Goal: Task Accomplishment & Management: Manage account settings

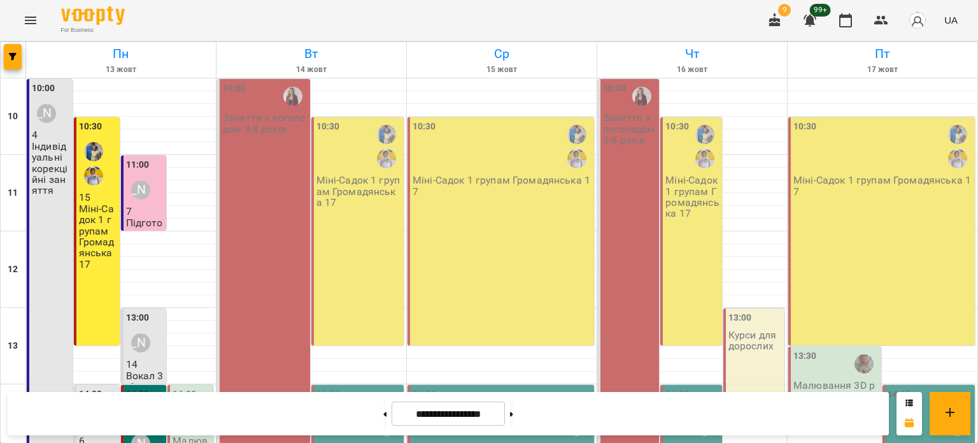
click at [354, 228] on div "10:30 Міні-Садок 1 групам Громадянська 17" at bounding box center [357, 231] width 93 height 228
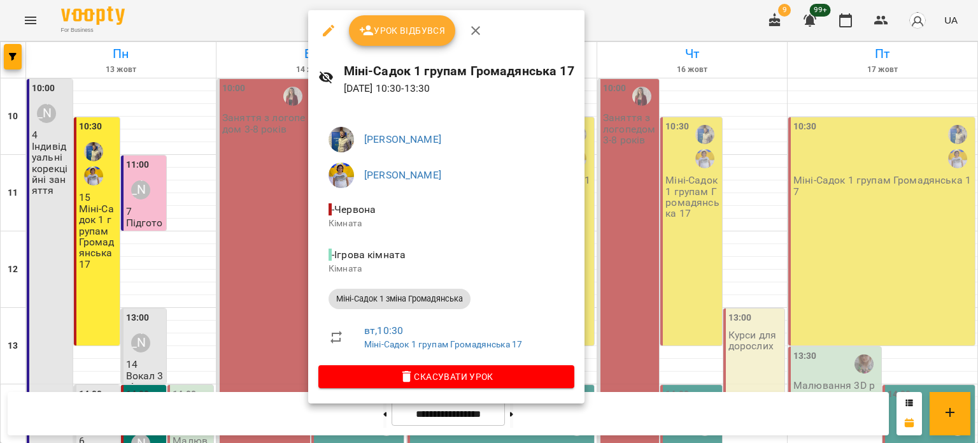
click at [413, 39] on button "Урок відбувся" at bounding box center [402, 30] width 107 height 31
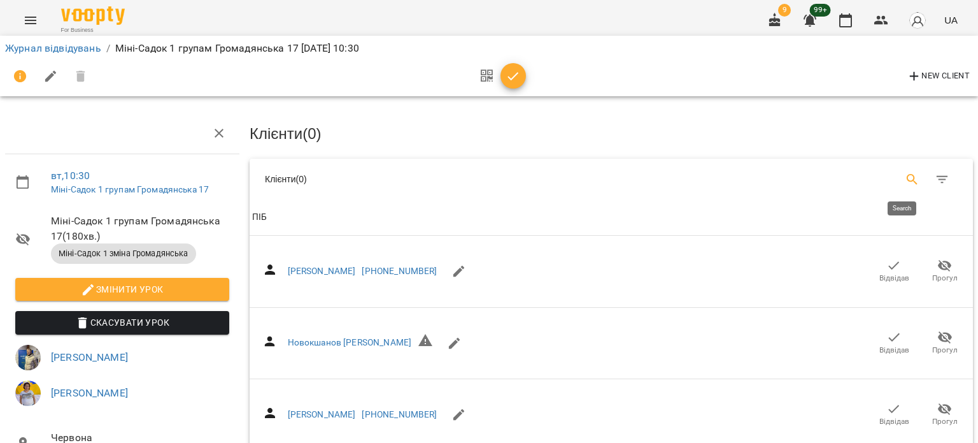
click at [905, 172] on icon "Search" at bounding box center [912, 179] width 15 height 15
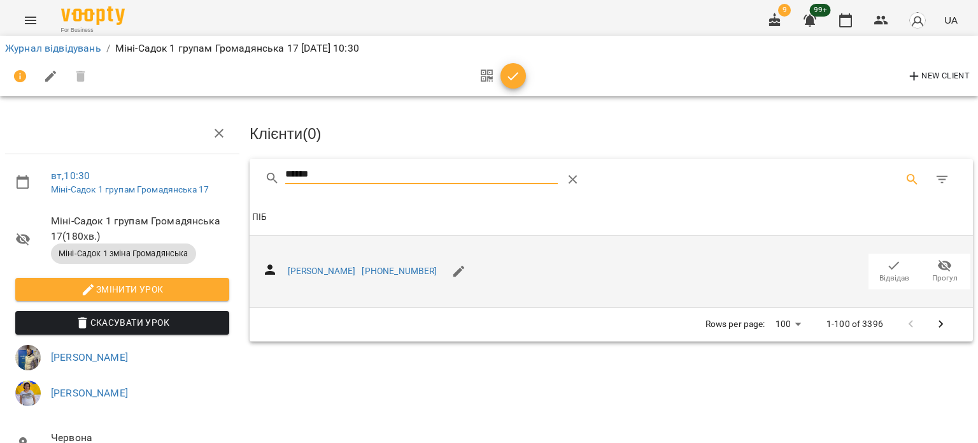
click at [890, 269] on icon "button" at bounding box center [894, 265] width 15 height 15
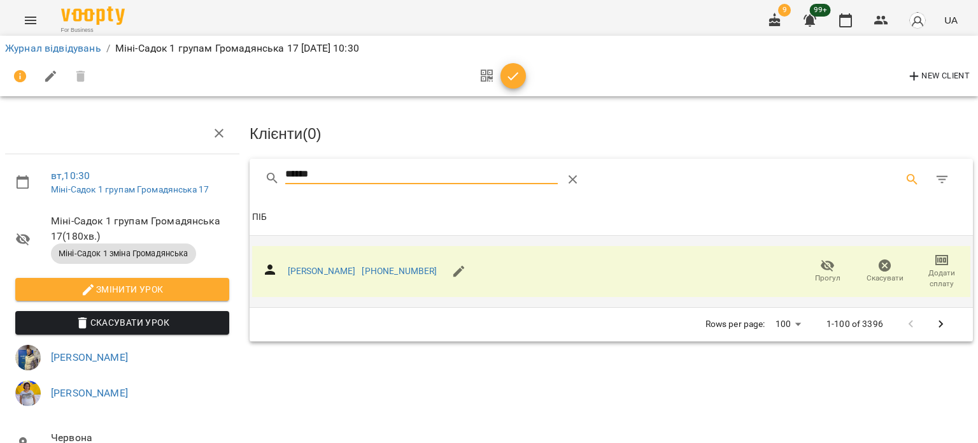
drag, startPoint x: 303, startPoint y: 170, endPoint x: 176, endPoint y: 168, distance: 127.4
click at [176, 169] on div "вт , 10:30 Міні-Садок 1 групам Громадянська 17 Міні-Садок 1 групам Громадянська…" at bounding box center [489, 303] width 989 height 503
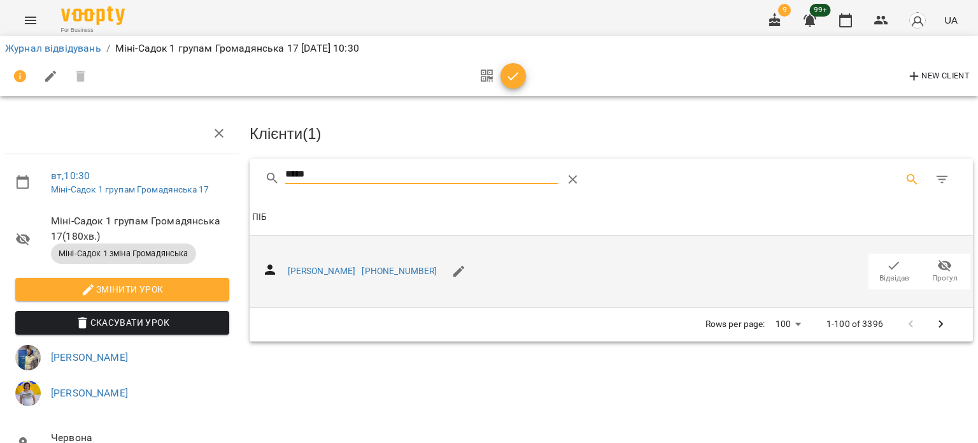
click at [876, 266] on span "Відвідав" at bounding box center [894, 270] width 36 height 25
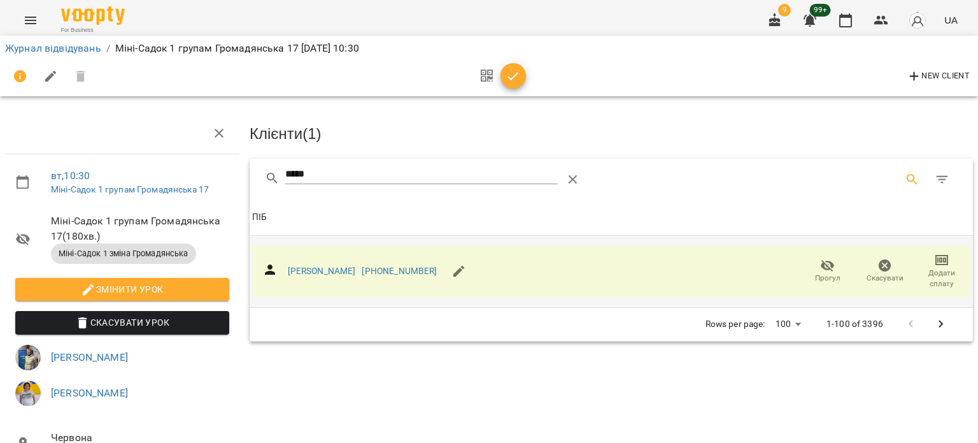
drag, startPoint x: 392, startPoint y: 173, endPoint x: 199, endPoint y: 175, distance: 192.4
click at [200, 175] on div "вт , 10:30 Міні-Садок 1 групам Громадянська 17 Міні-Садок 1 групам Громадянська…" at bounding box center [489, 320] width 989 height 536
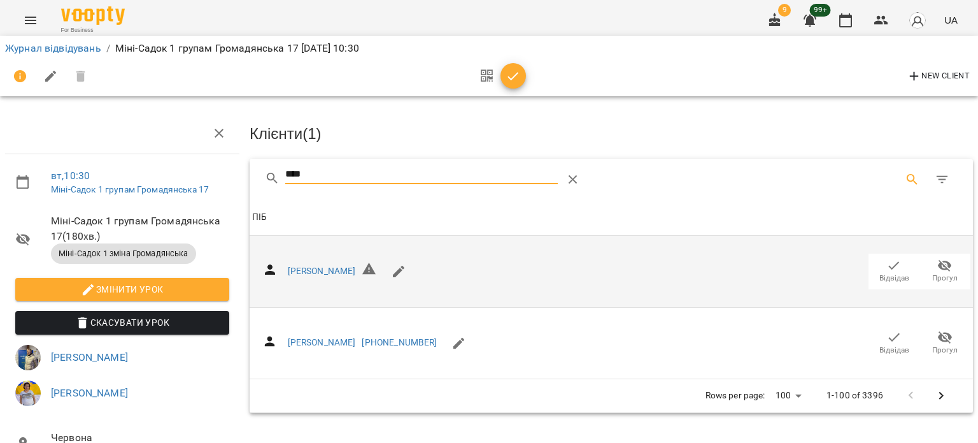
click at [888, 336] on icon "button" at bounding box center [894, 336] width 15 height 15
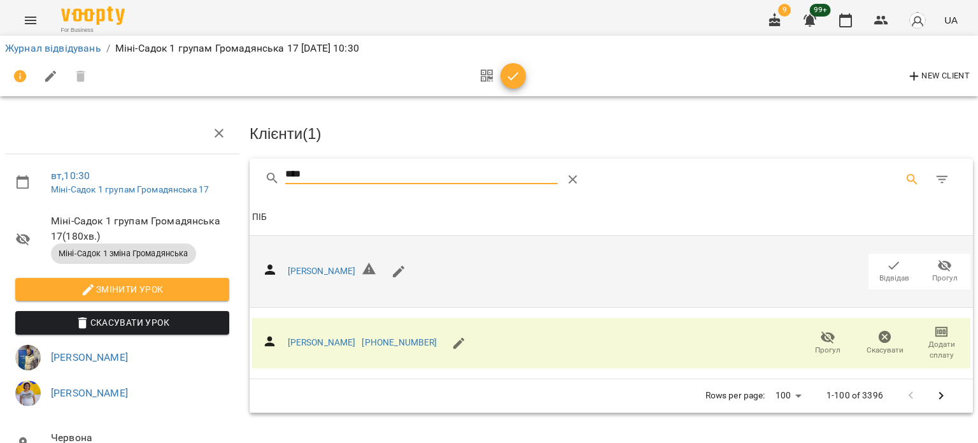
click at [219, 176] on div "вт , 10:30 Міні-Садок 1 групам Громадянська 17 Міні-Садок 1 групам Громадянська…" at bounding box center [489, 320] width 989 height 536
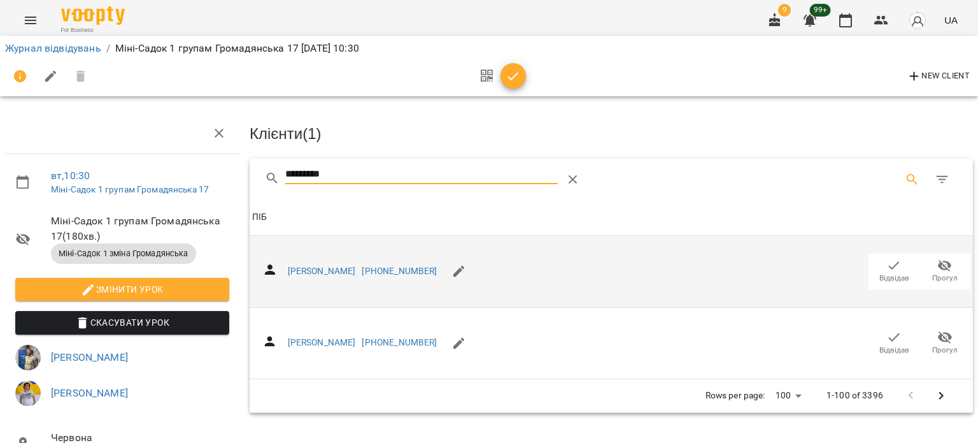
drag, startPoint x: 883, startPoint y: 342, endPoint x: 446, endPoint y: 239, distance: 449.0
click at [883, 345] on span "Відвідав" at bounding box center [895, 350] width 30 height 11
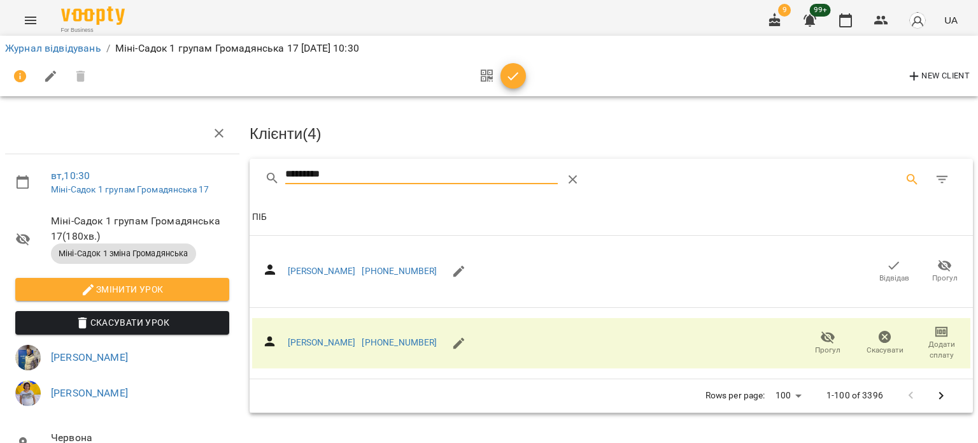
drag, startPoint x: 186, startPoint y: 180, endPoint x: 164, endPoint y: 182, distance: 22.3
click at [168, 183] on div "вт , 10:30 Міні-Садок 1 групам Громадянська 17 Міні-Садок 1 групам Громадянська…" at bounding box center [489, 320] width 989 height 536
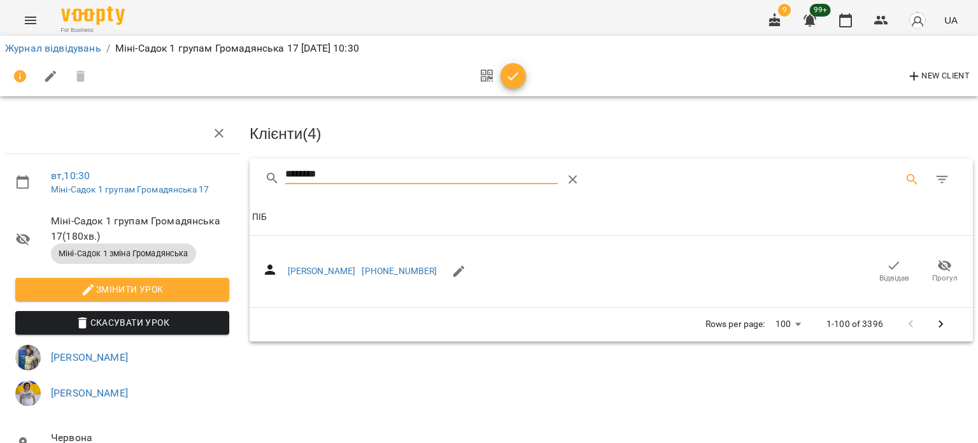
drag, startPoint x: 885, startPoint y: 264, endPoint x: 457, endPoint y: 210, distance: 431.4
click at [887, 264] on icon "button" at bounding box center [894, 265] width 15 height 15
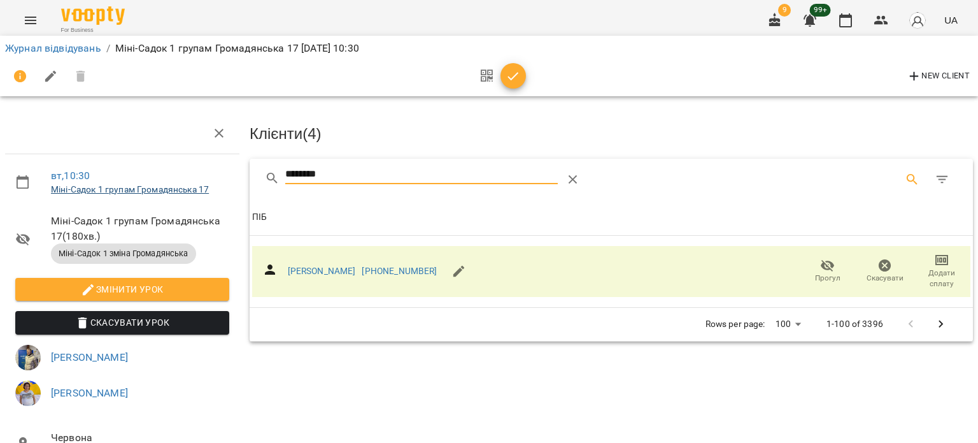
drag, startPoint x: 380, startPoint y: 176, endPoint x: 205, endPoint y: 189, distance: 175.0
click at [205, 189] on div "вт , 10:30 Міні-Садок 1 групам Громадянська 17 Міні-Садок 1 групам Громадянська…" at bounding box center [489, 320] width 989 height 536
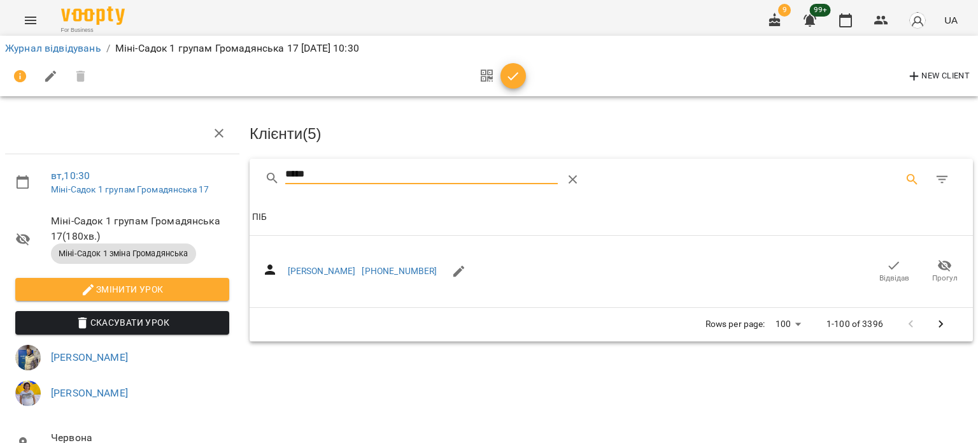
click at [887, 268] on icon "button" at bounding box center [894, 265] width 15 height 15
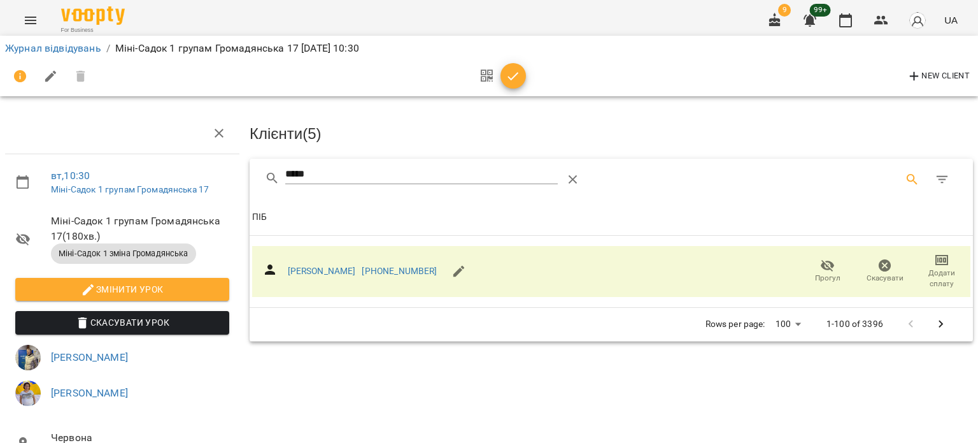
click at [172, 178] on div "вт , 10:30 Міні-Садок 1 групам Громадянська 17 Міні-Садок 1 групам Громадянська…" at bounding box center [489, 320] width 989 height 536
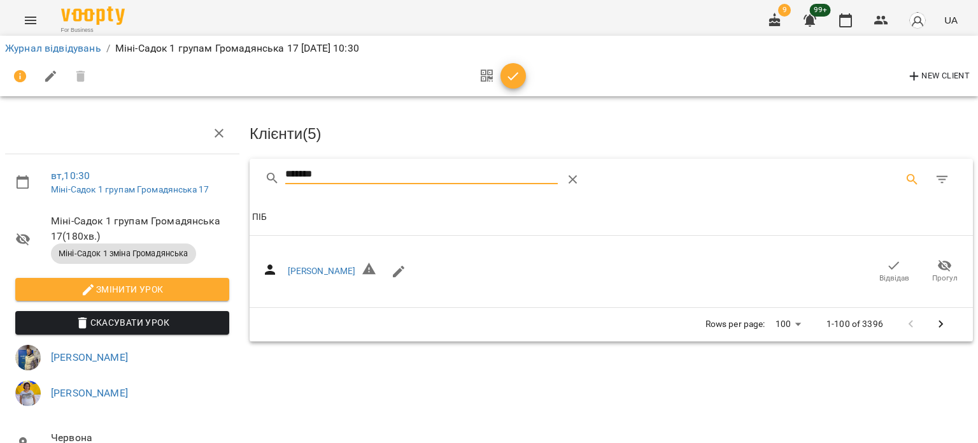
click at [889, 265] on icon "button" at bounding box center [894, 265] width 11 height 8
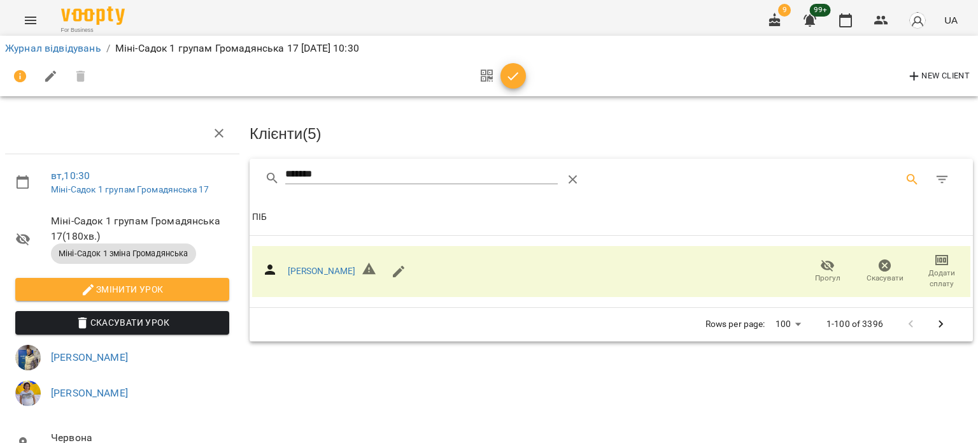
click at [156, 168] on div "вт , 10:30 Міні-Садок 1 групам Громадянська 17 Міні-Садок 1 групам Громадянська…" at bounding box center [489, 320] width 989 height 536
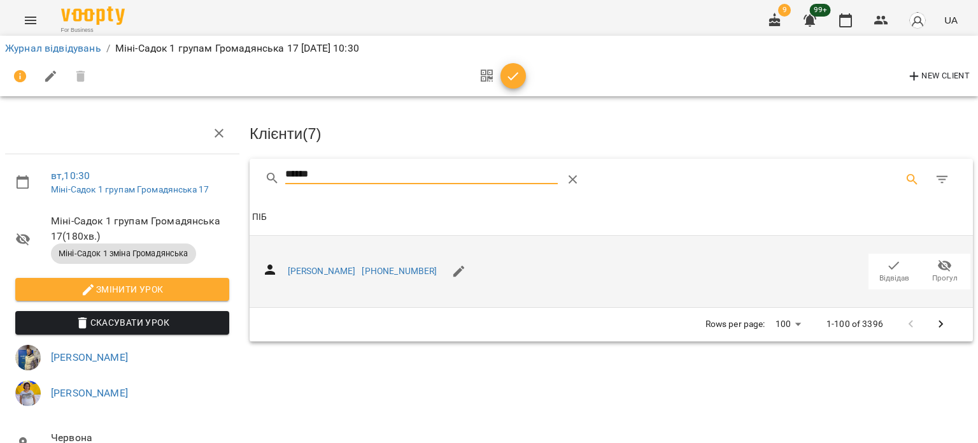
click at [887, 262] on icon "button" at bounding box center [894, 265] width 15 height 15
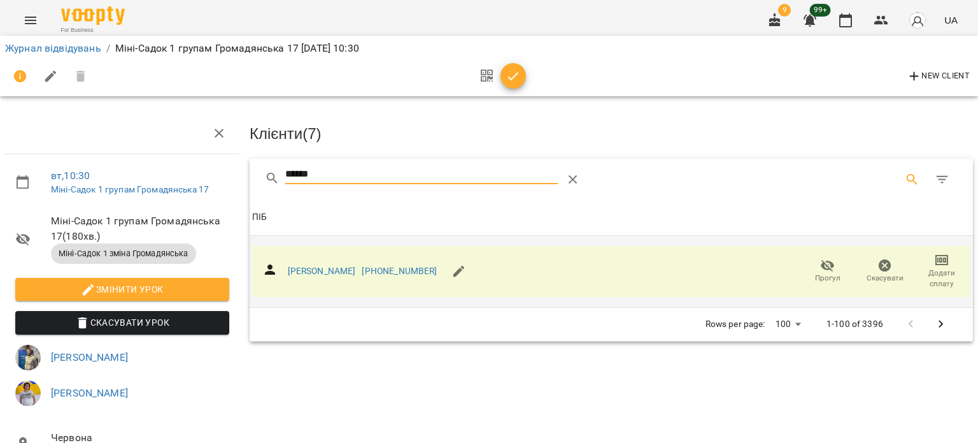
drag, startPoint x: 331, startPoint y: 178, endPoint x: 92, endPoint y: 178, distance: 239.5
click at [92, 178] on div "вт , 10:30 Міні-Садок 1 групам Громадянська 17 Міні-Садок 1 групам Громадянська…" at bounding box center [489, 320] width 989 height 536
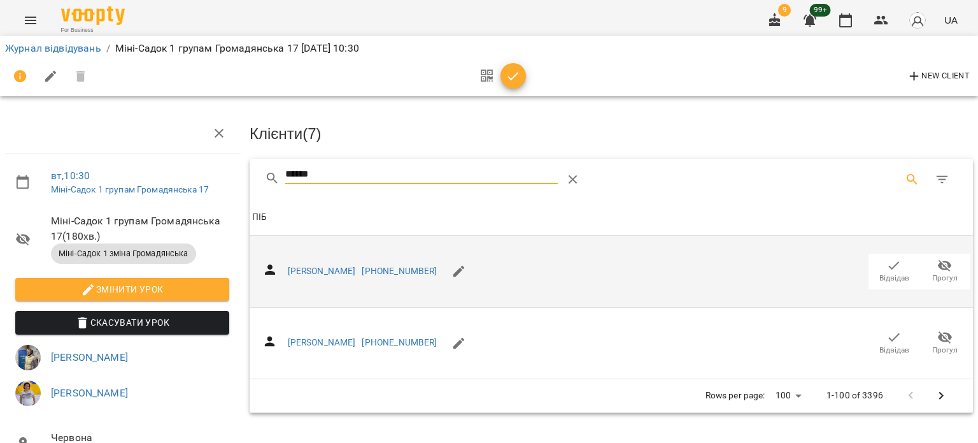
drag, startPoint x: 877, startPoint y: 264, endPoint x: 876, endPoint y: 341, distance: 77.1
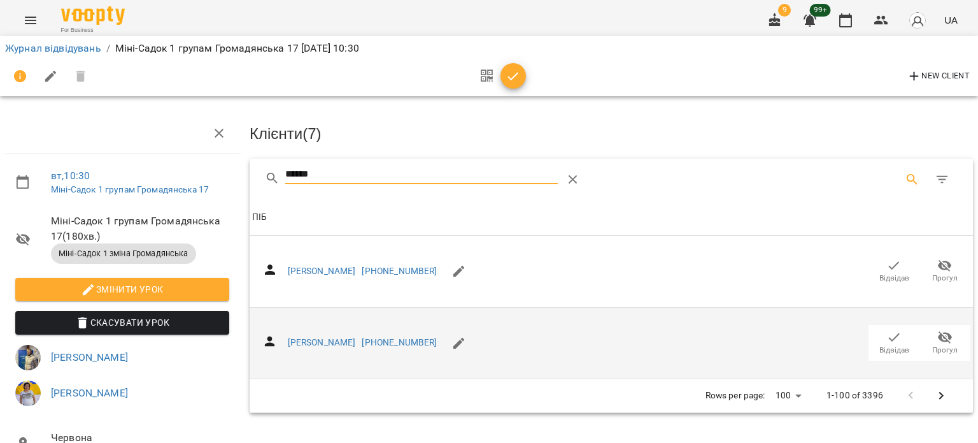
click at [887, 264] on icon "button" at bounding box center [894, 265] width 15 height 15
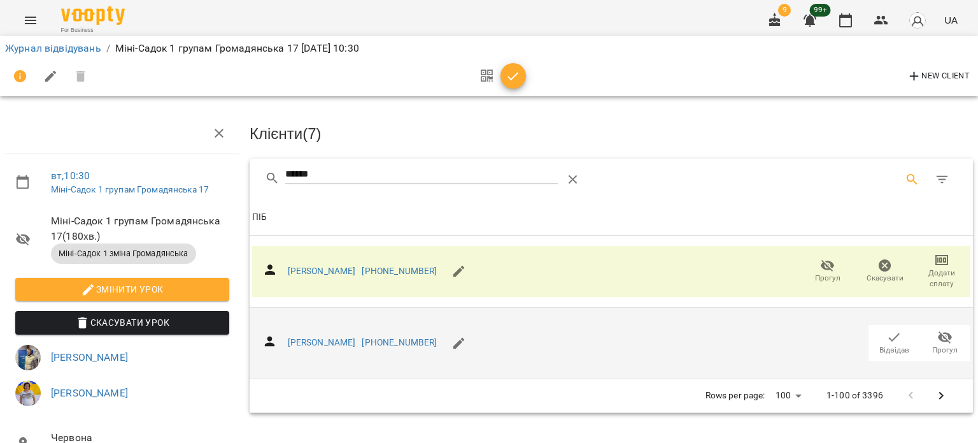
click at [887, 341] on icon "button" at bounding box center [894, 336] width 15 height 15
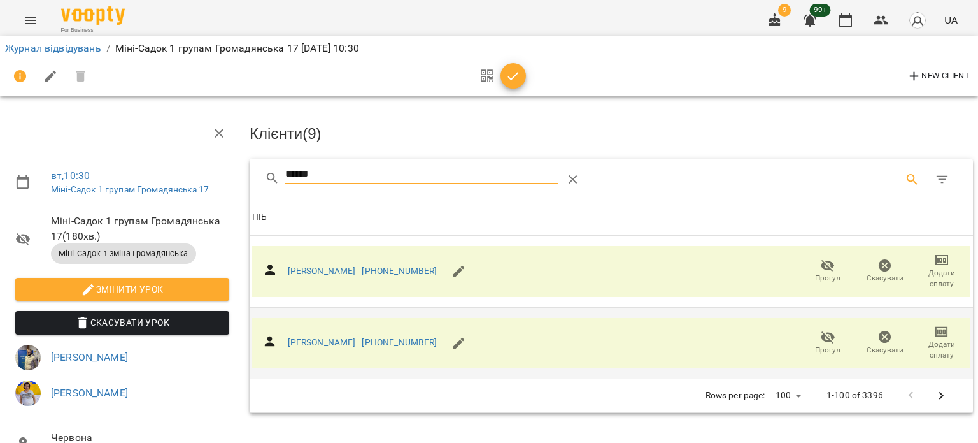
drag, startPoint x: 333, startPoint y: 176, endPoint x: 216, endPoint y: 182, distance: 117.4
click at [216, 182] on div "вт , 10:30 Міні-Садок 1 групам Громадянська 17 Міні-Садок 1 групам Громадянська…" at bounding box center [489, 320] width 989 height 536
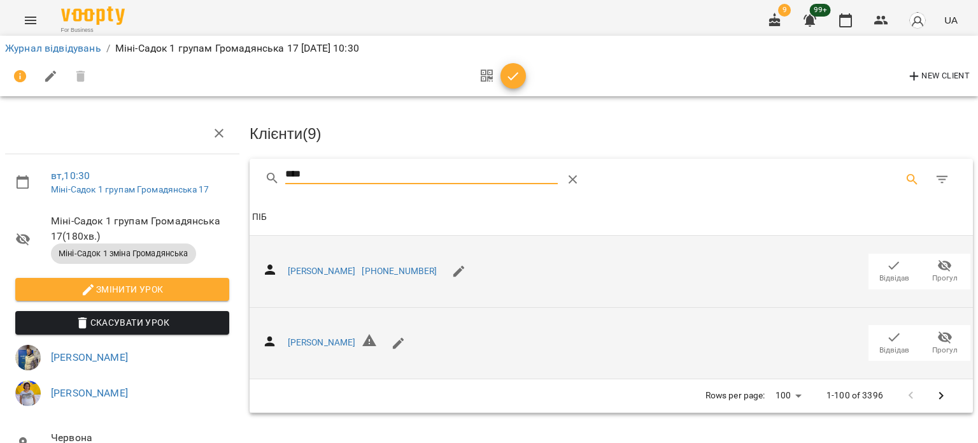
click at [888, 262] on icon "button" at bounding box center [894, 265] width 15 height 15
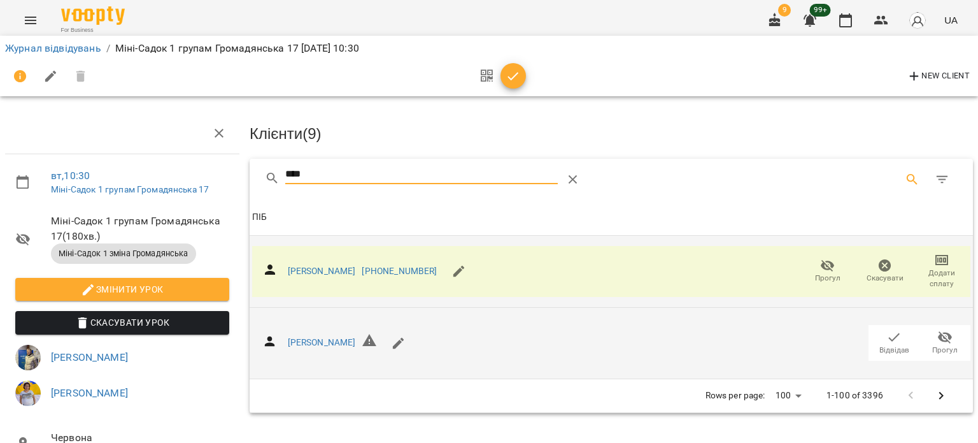
drag, startPoint x: 336, startPoint y: 168, endPoint x: 178, endPoint y: 176, distance: 158.2
click at [181, 181] on div "вт , 10:30 Міні-Садок 1 групам Громадянська 17 Міні-Садок 1 групам Громадянська…" at bounding box center [489, 320] width 989 height 536
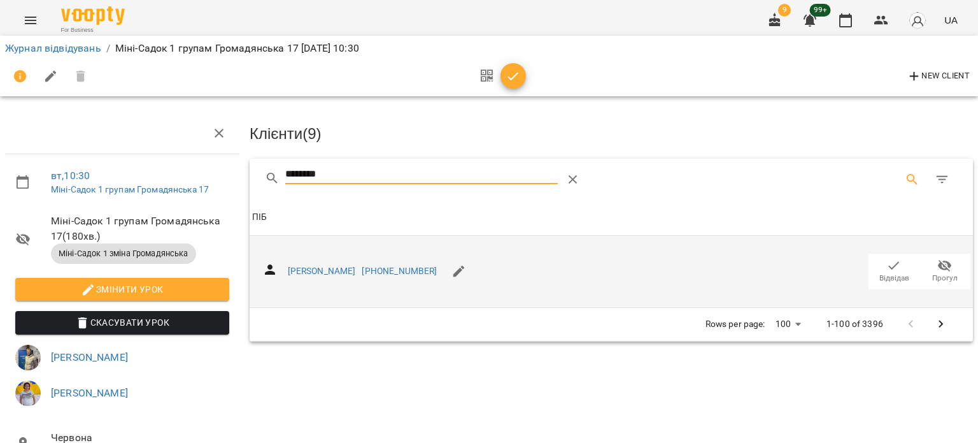
click at [887, 267] on icon "button" at bounding box center [894, 265] width 15 height 15
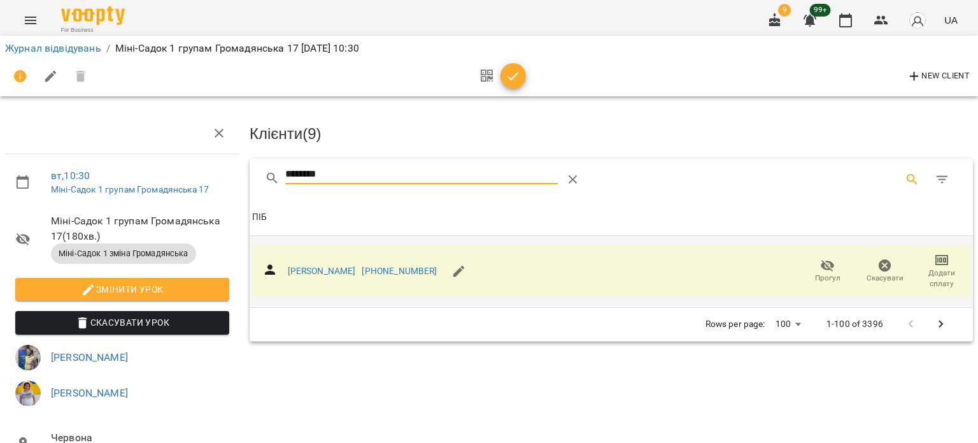
drag, startPoint x: 380, startPoint y: 175, endPoint x: 171, endPoint y: 180, distance: 209.0
click at [169, 180] on div "вт , 10:30 Міні-Садок 1 групам Громадянська 17 Міні-Садок 1 групам Громадянська…" at bounding box center [489, 320] width 989 height 536
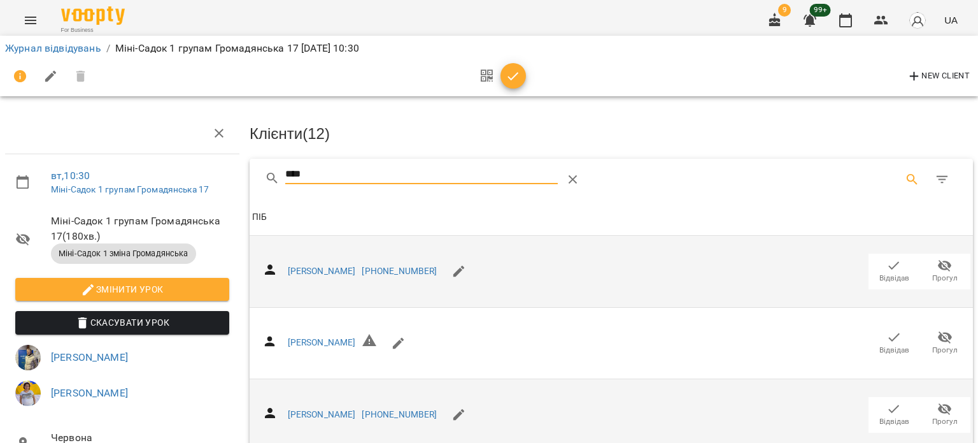
click at [897, 408] on span "Відвідав" at bounding box center [894, 413] width 36 height 25
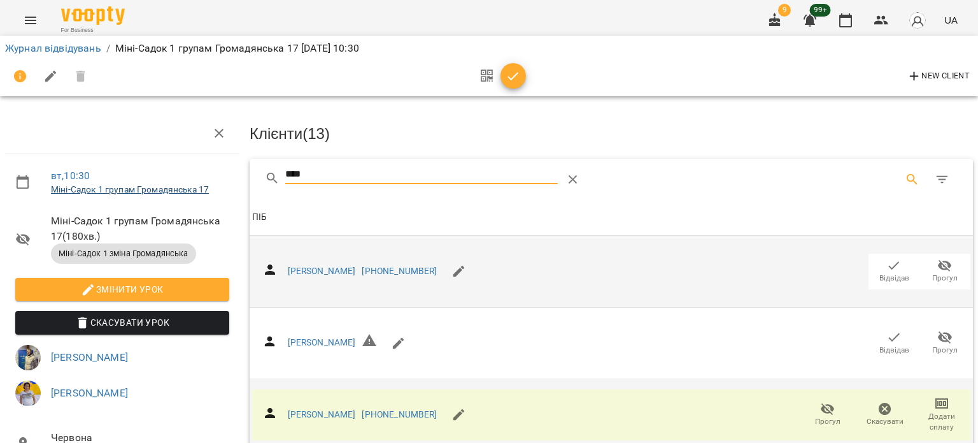
drag, startPoint x: 276, startPoint y: 181, endPoint x: 178, endPoint y: 183, distance: 97.5
click at [178, 184] on div "вт , 10:30 Міні-Садок 1 групам Громадянська 17 Міні-Садок 1 групам Громадянська…" at bounding box center [489, 320] width 989 height 536
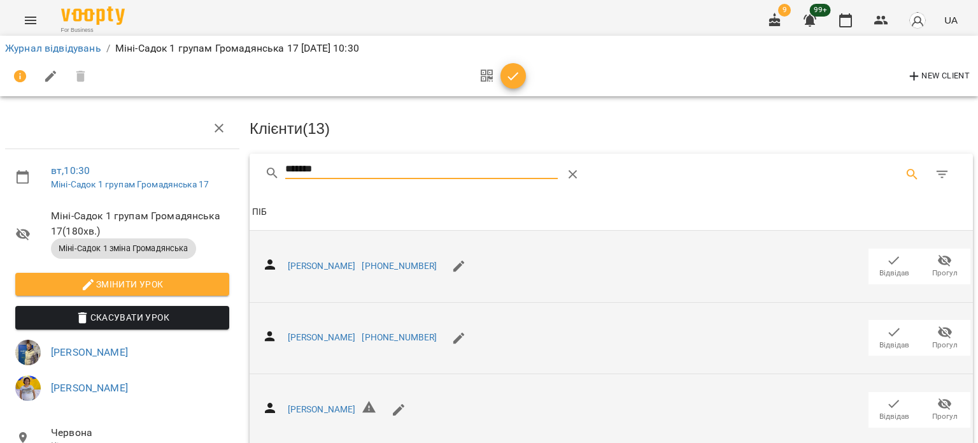
scroll to position [154, 0]
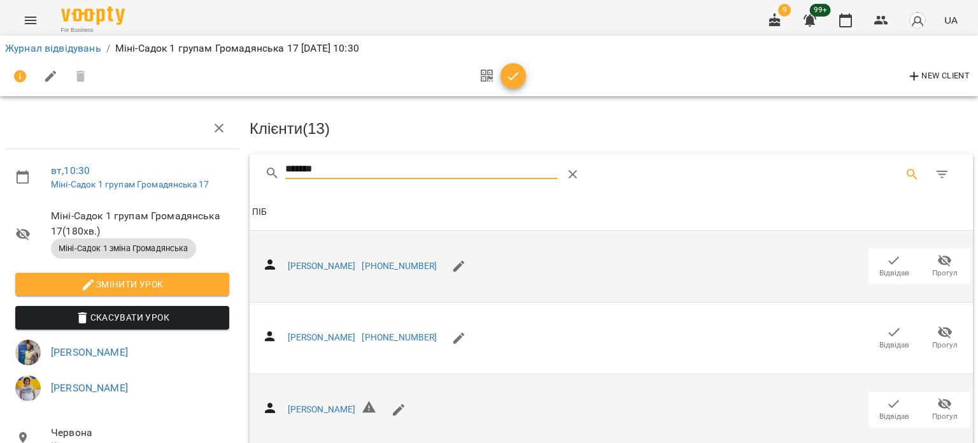
type input "*******"
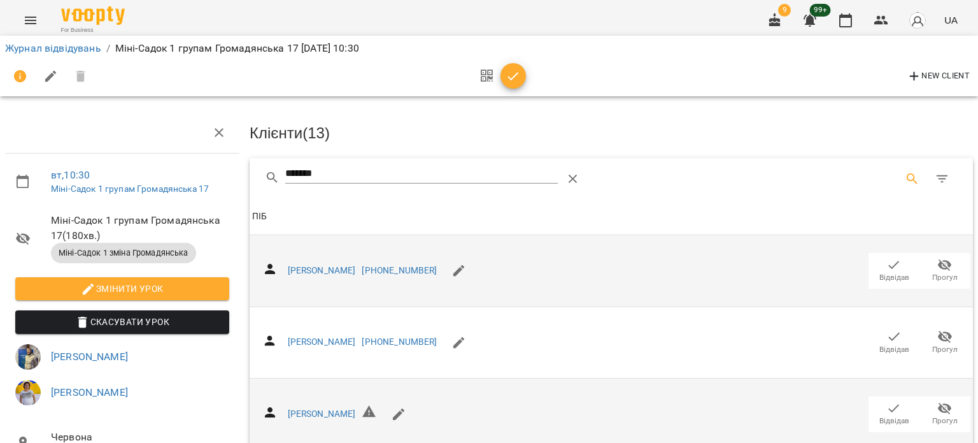
scroll to position [0, 0]
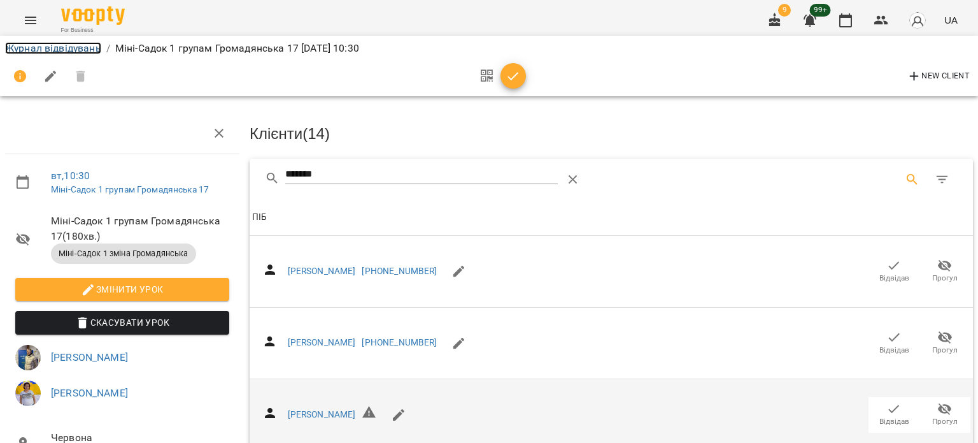
click at [59, 52] on link "Журнал відвідувань" at bounding box center [53, 48] width 96 height 12
